Goal: Task Accomplishment & Management: Use online tool/utility

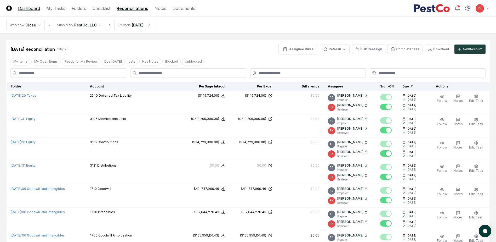
click at [32, 7] on link "Dashboard" at bounding box center [29, 8] width 22 height 6
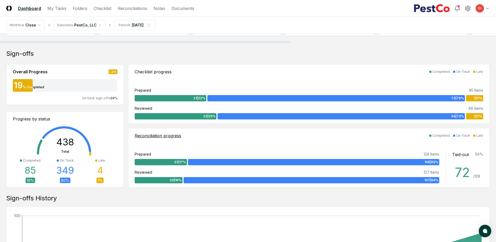
scroll to position [52, 0]
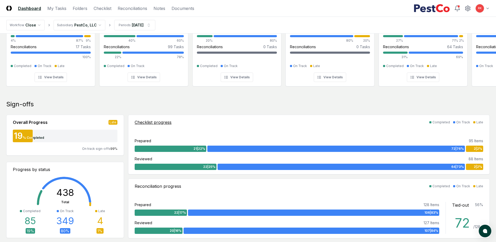
click at [476, 148] on span "2 | 2 %" at bounding box center [478, 148] width 8 height 5
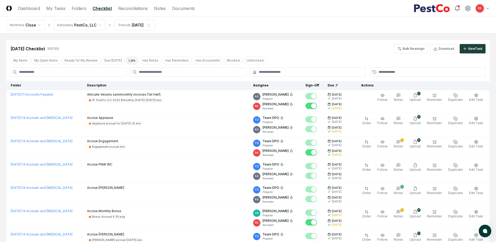
click at [130, 60] on button "Late" at bounding box center [132, 60] width 13 height 8
